Goal: Navigation & Orientation: Understand site structure

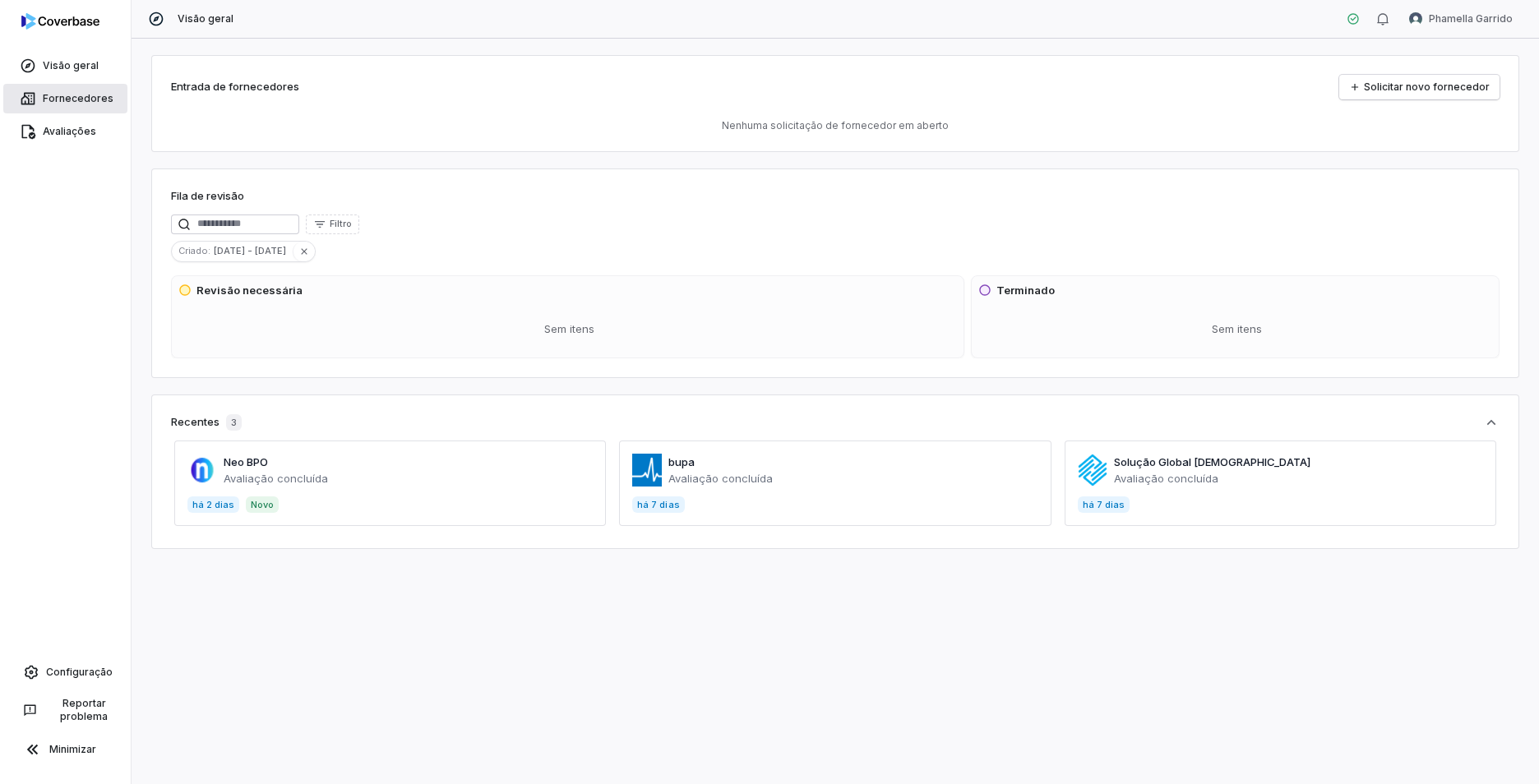
click at [84, 100] on span "Fornecedores" at bounding box center [78, 99] width 71 height 14
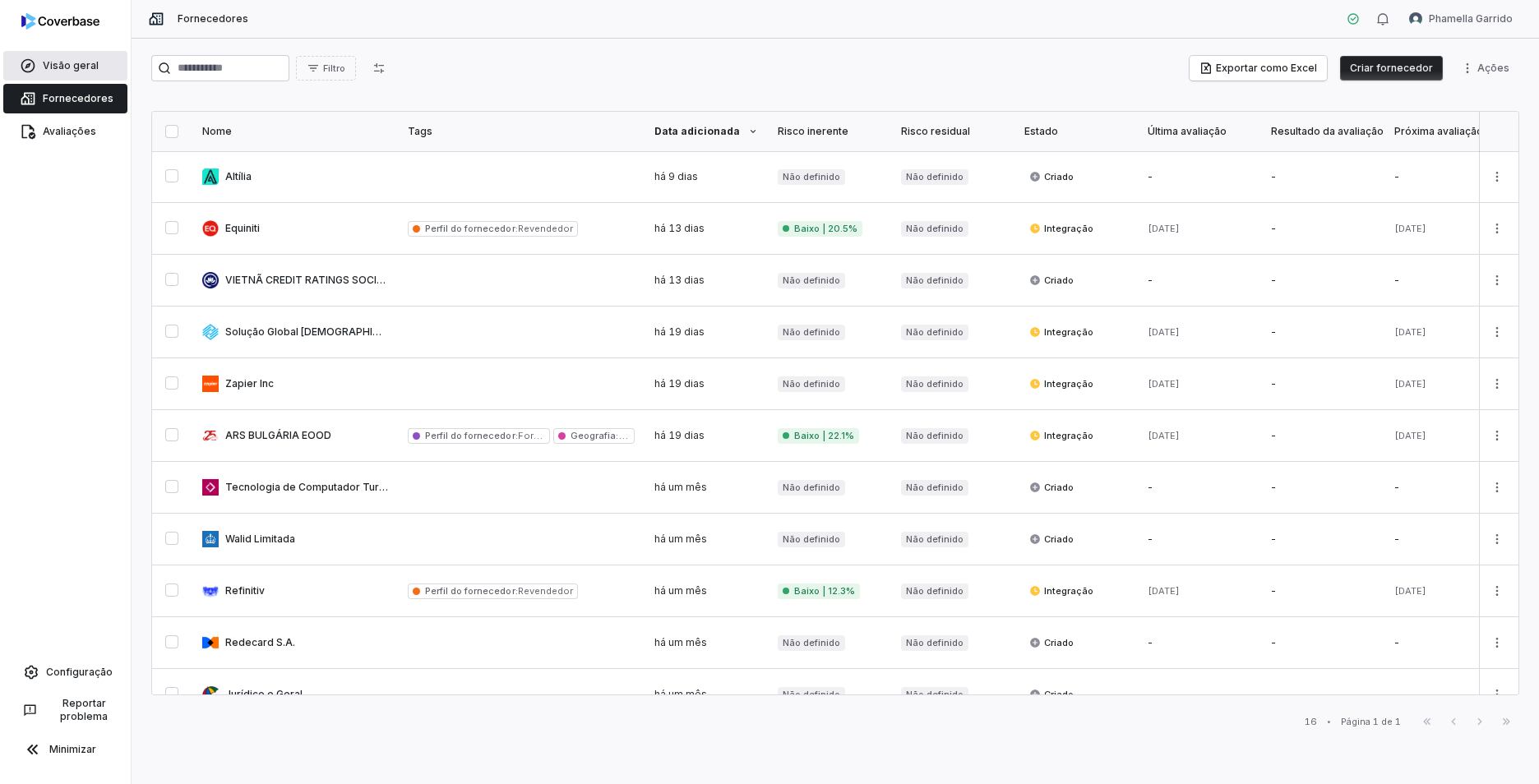
click at [43, 62] on span "Visão geral" at bounding box center [71, 65] width 56 height 14
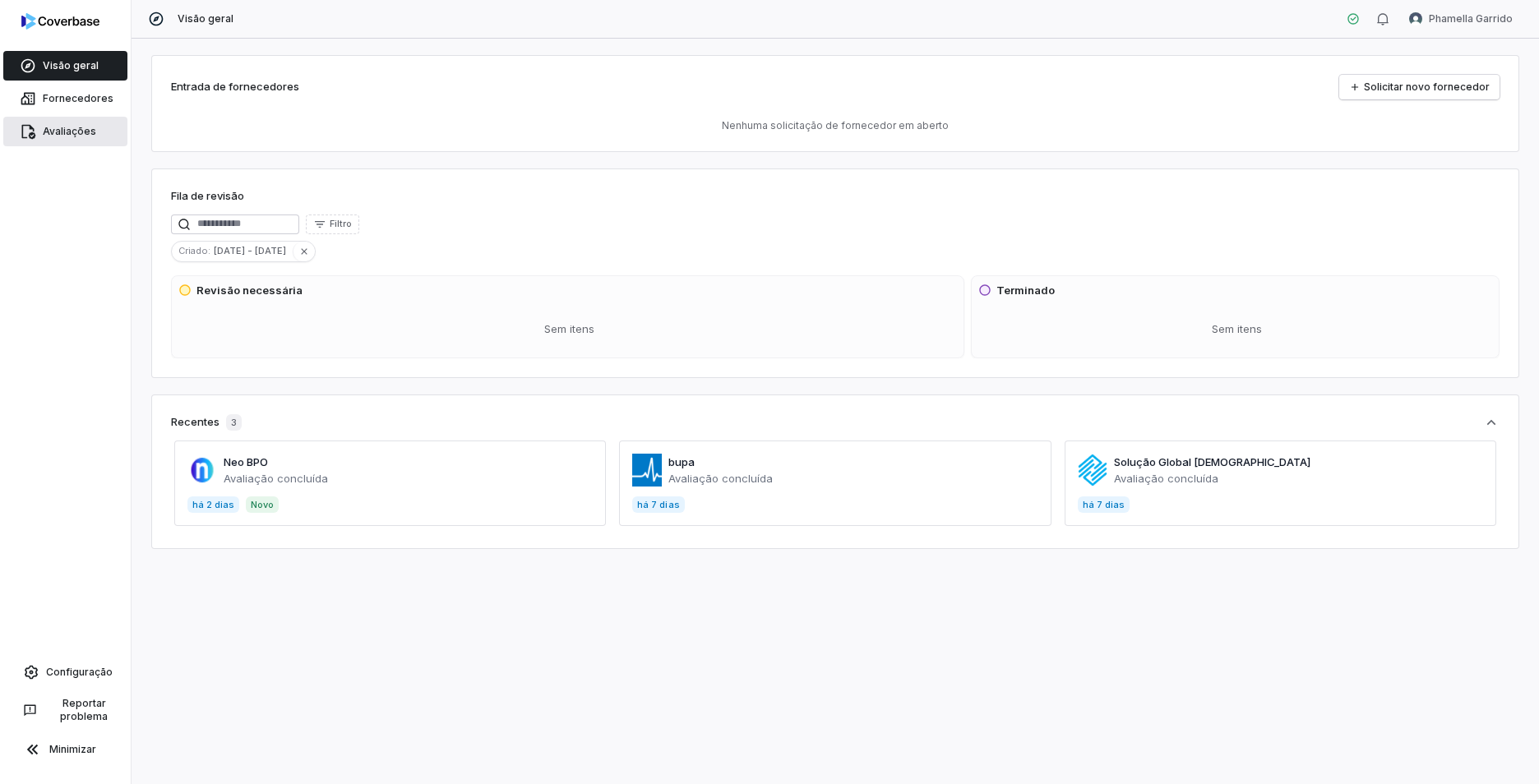
click at [76, 123] on link "Avaliações" at bounding box center [65, 131] width 124 height 30
